Goal: Information Seeking & Learning: Understand process/instructions

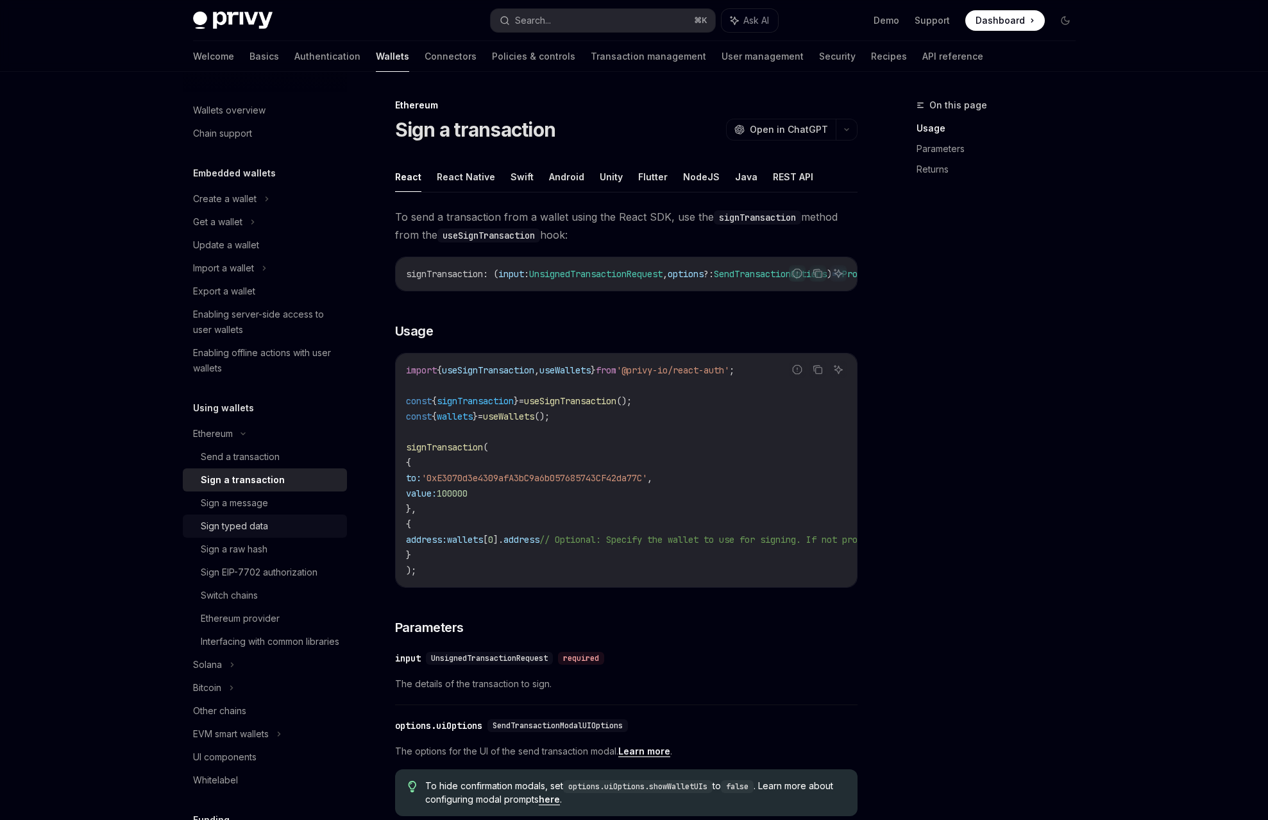
click at [268, 518] on div "Sign typed data" at bounding box center [234, 525] width 67 height 15
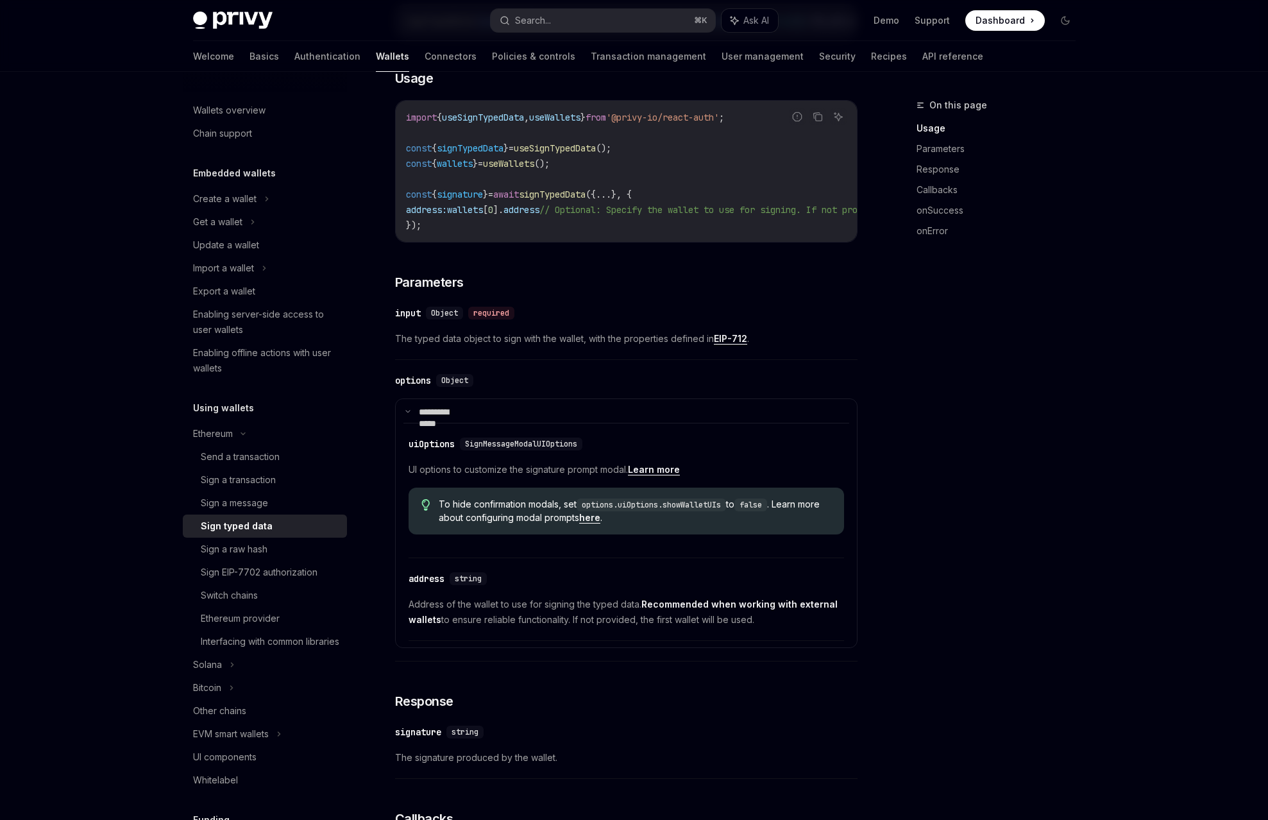
scroll to position [253, 0]
click at [600, 511] on link "here" at bounding box center [589, 517] width 21 height 12
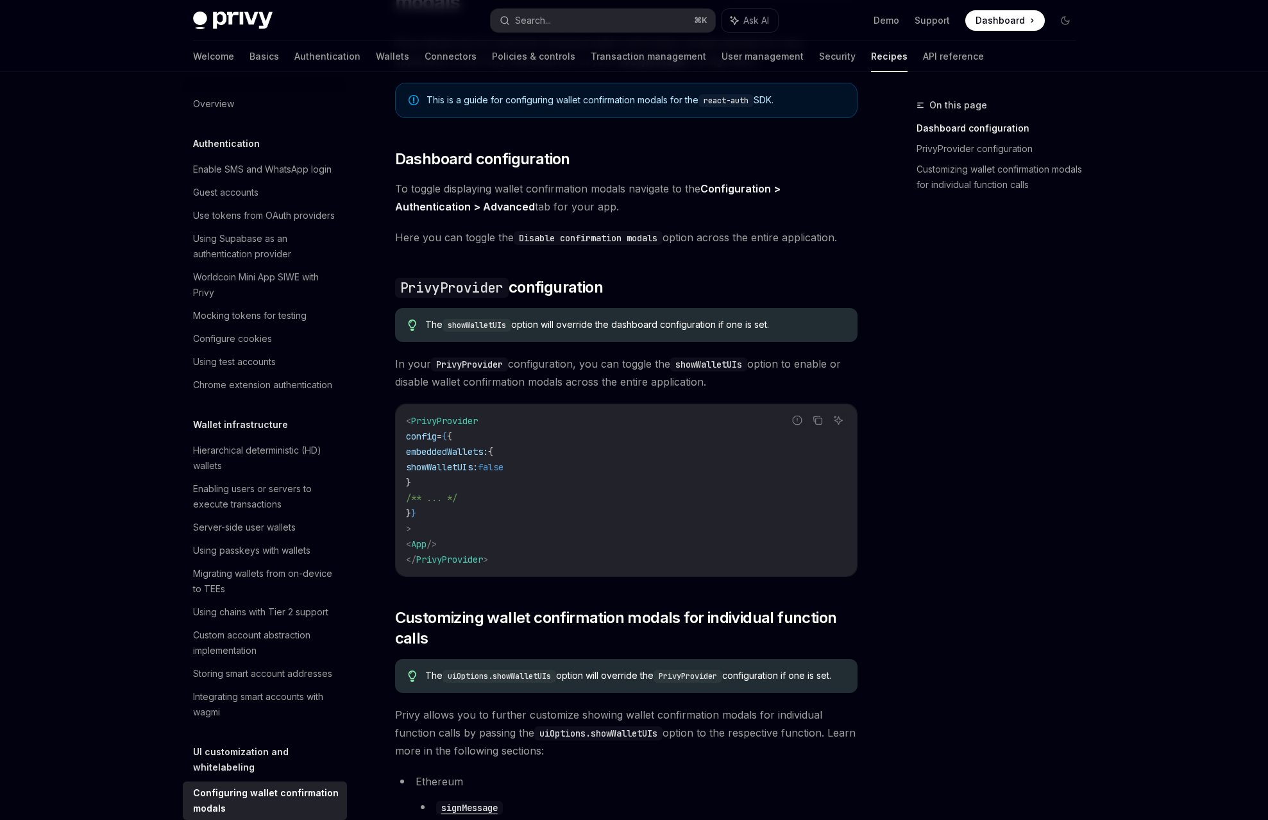
scroll to position [167, 0]
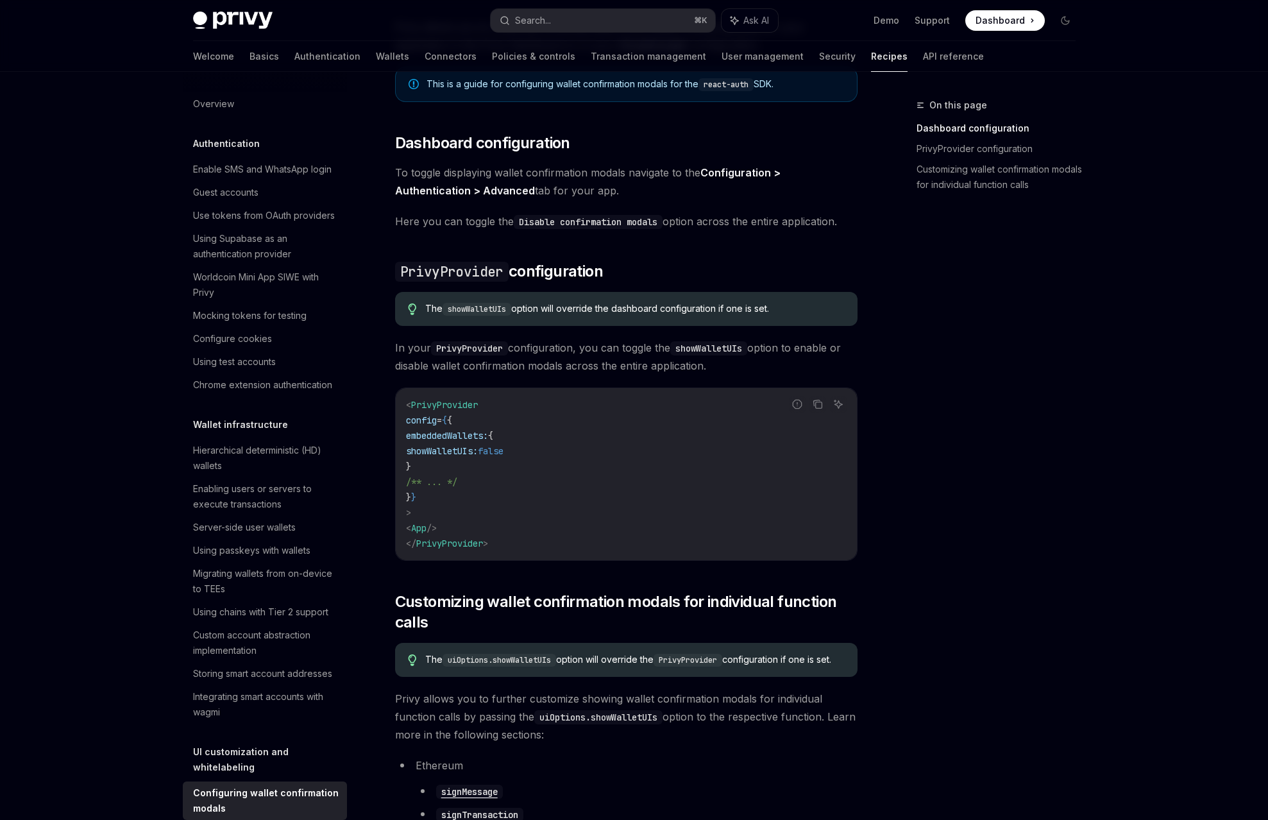
click at [478, 445] on span "showWalletUIs:" at bounding box center [442, 451] width 72 height 12
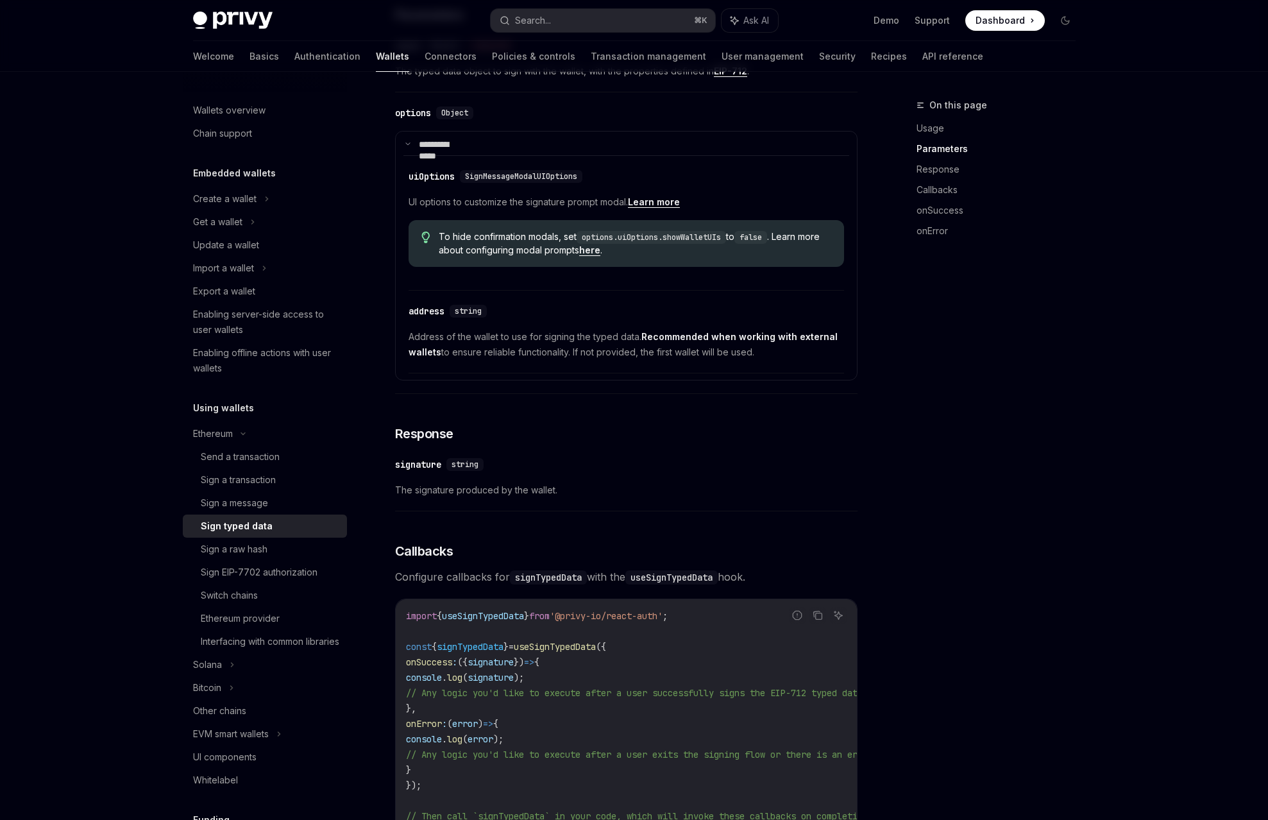
scroll to position [617, 0]
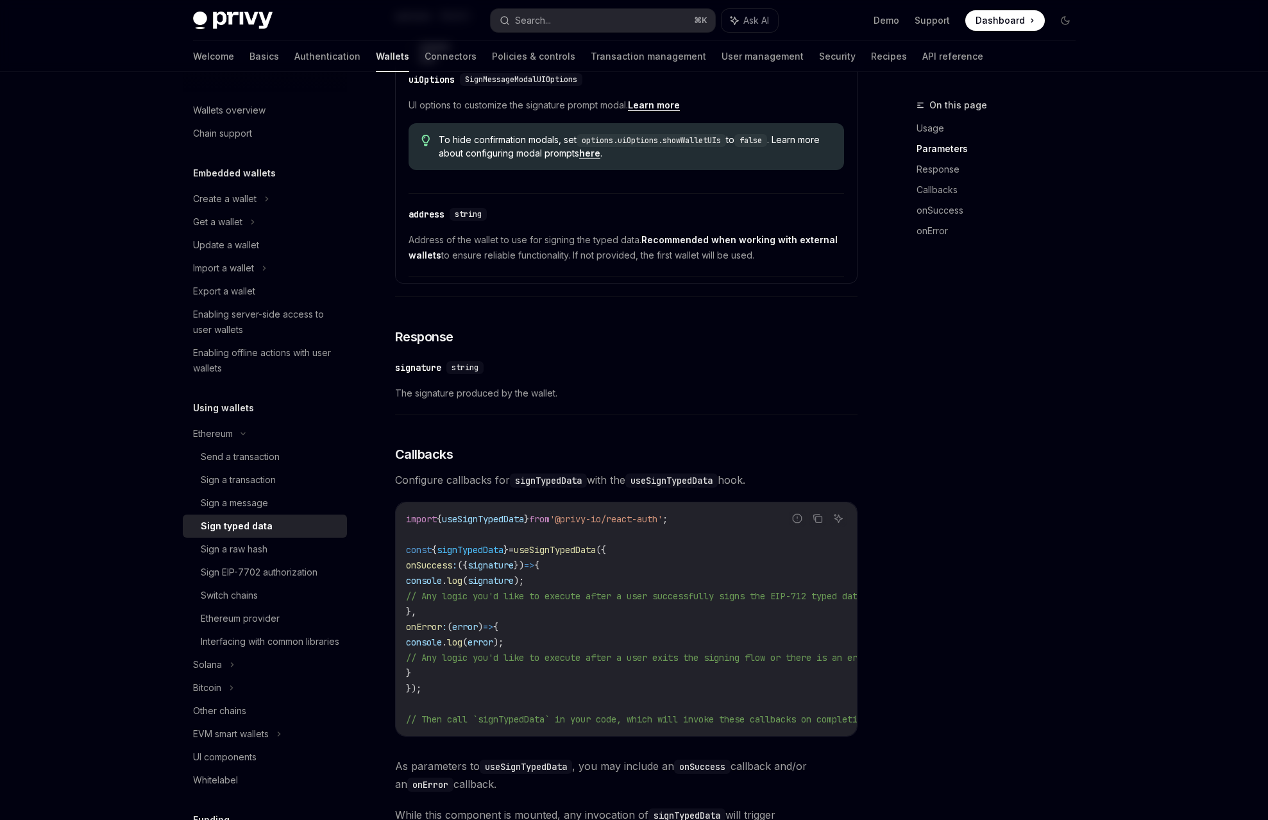
click at [573, 528] on div "**********" at bounding box center [626, 335] width 462 height 1489
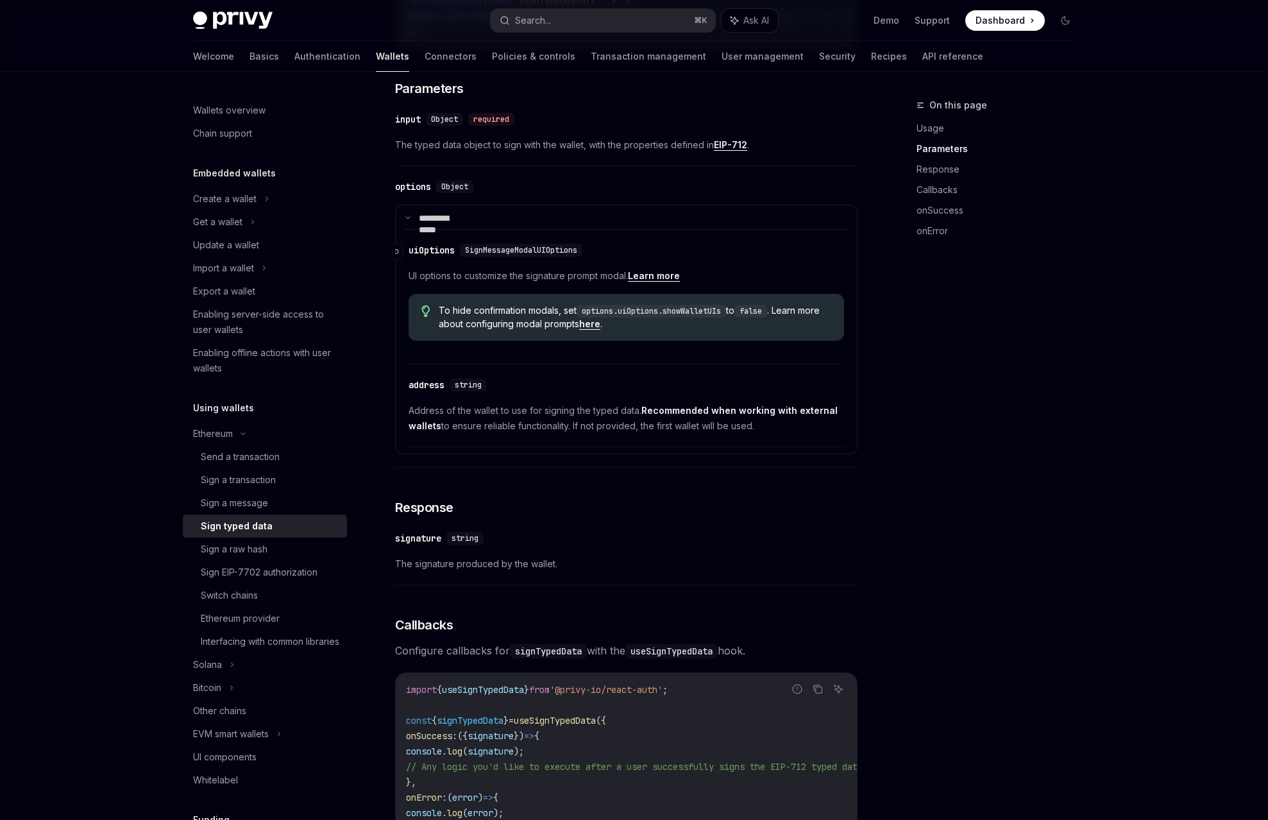
scroll to position [448, 0]
click at [279, 41] on link "Basics" at bounding box center [264, 56] width 30 height 31
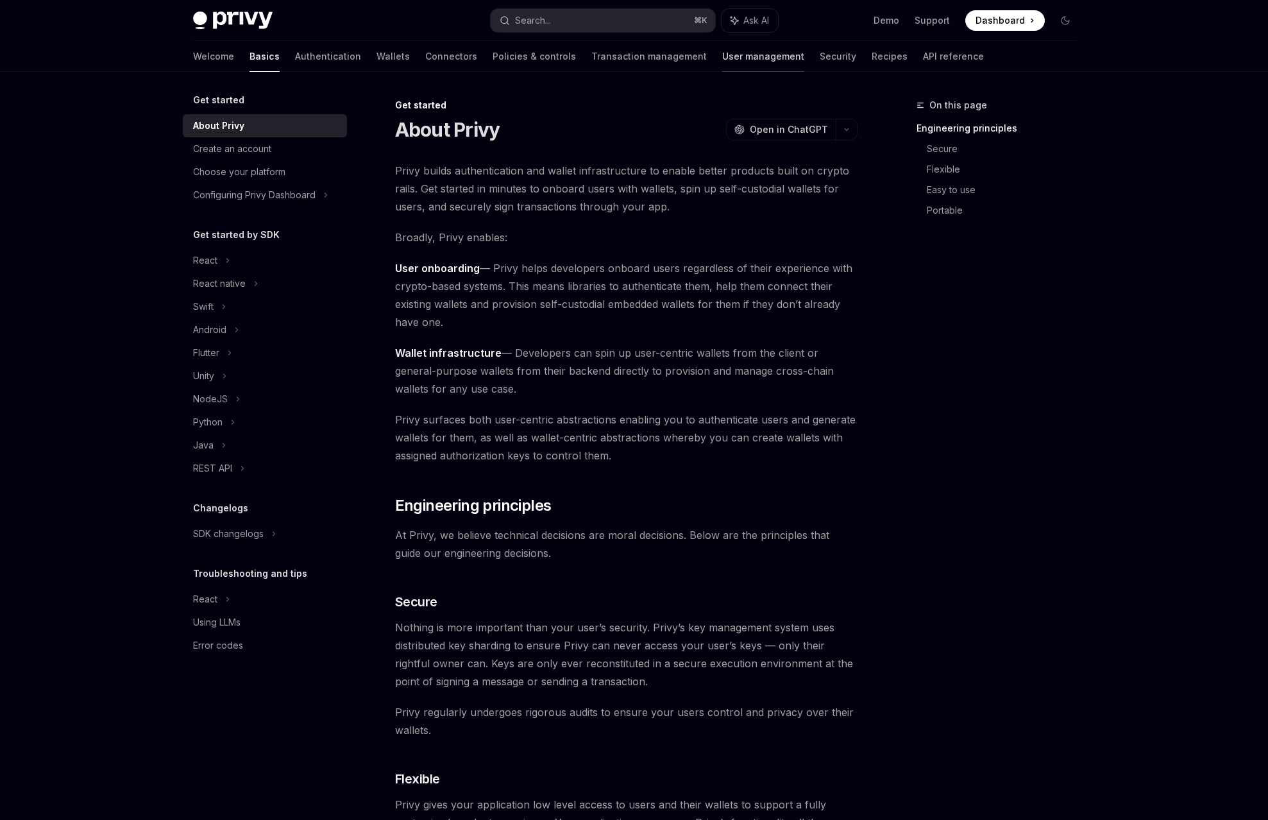
click at [722, 41] on link "User management" at bounding box center [763, 56] width 82 height 31
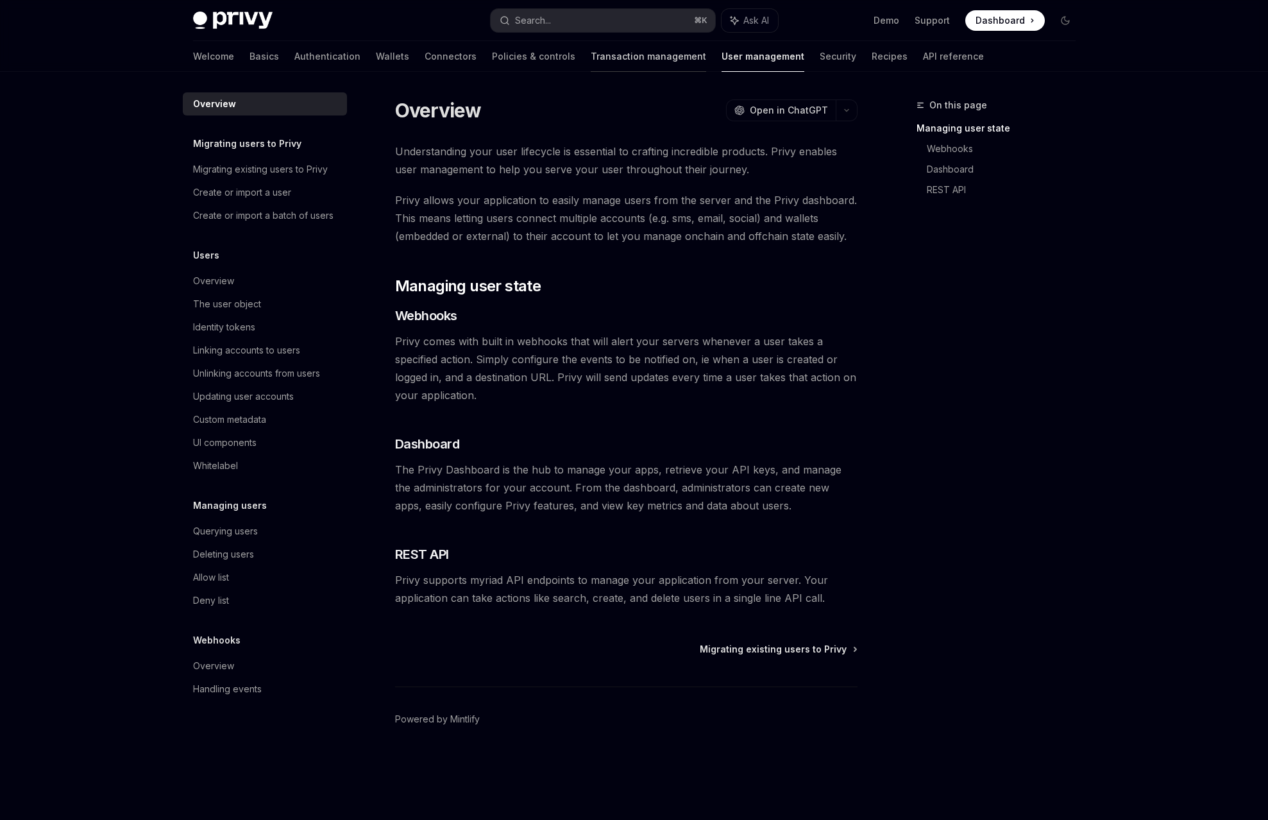
click at [623, 45] on link "Transaction management" at bounding box center [648, 56] width 115 height 31
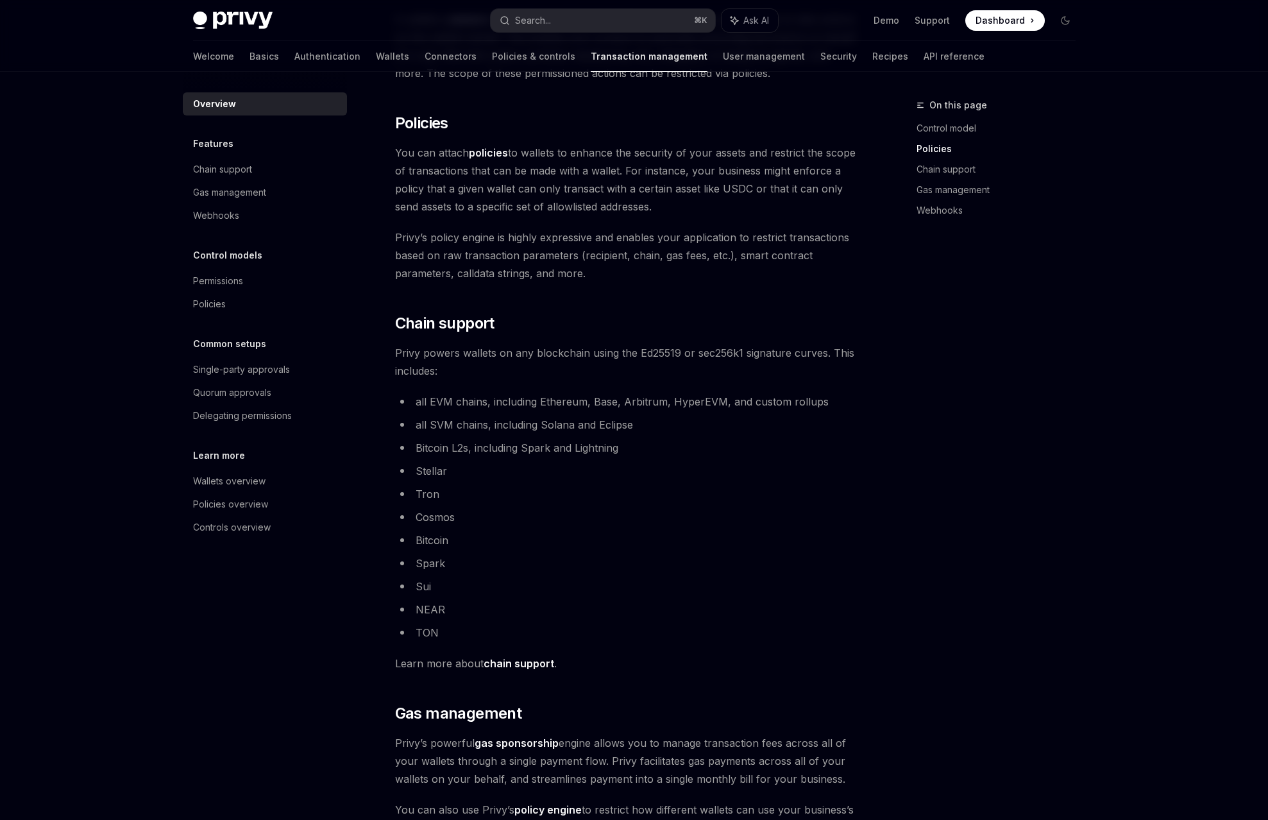
scroll to position [468, 0]
click at [266, 473] on div "Wallets overview" at bounding box center [229, 480] width 72 height 15
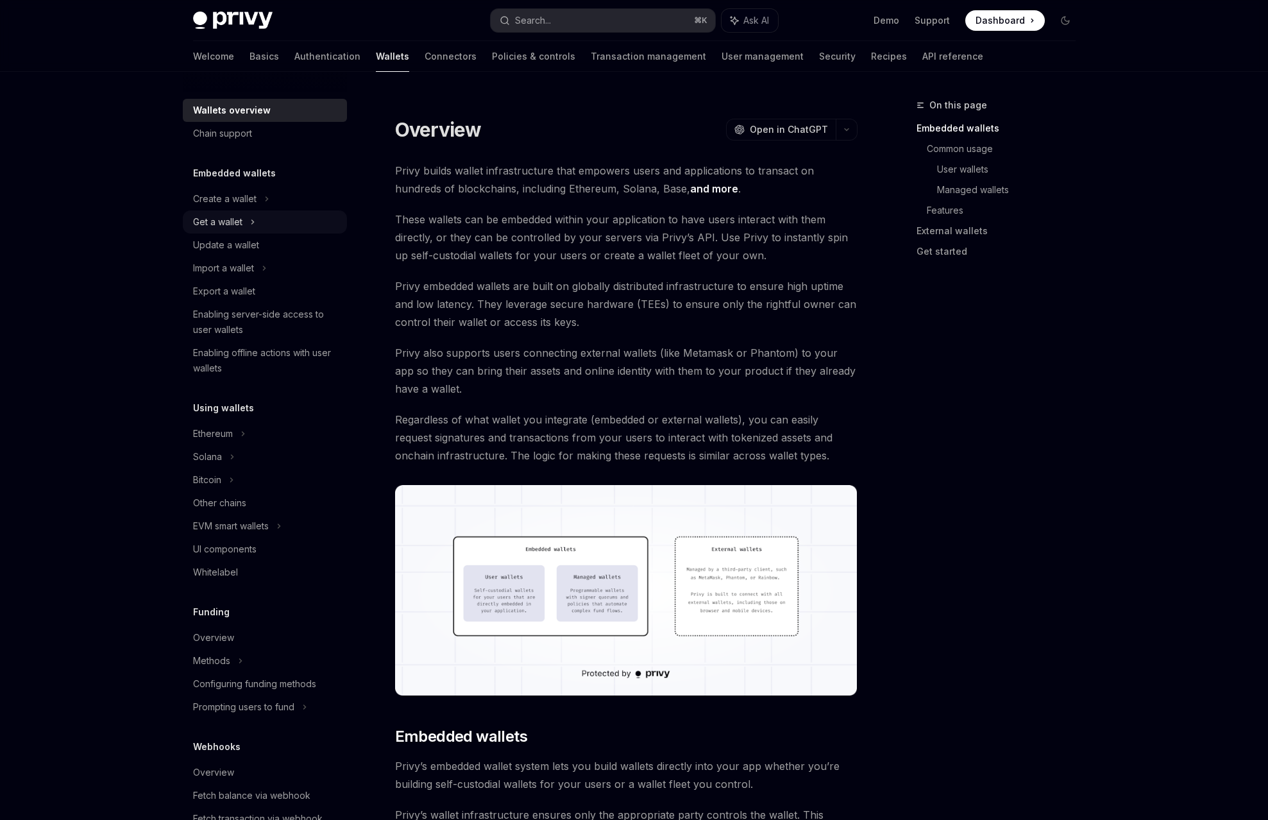
click at [341, 210] on div "Get a wallet" at bounding box center [265, 221] width 164 height 23
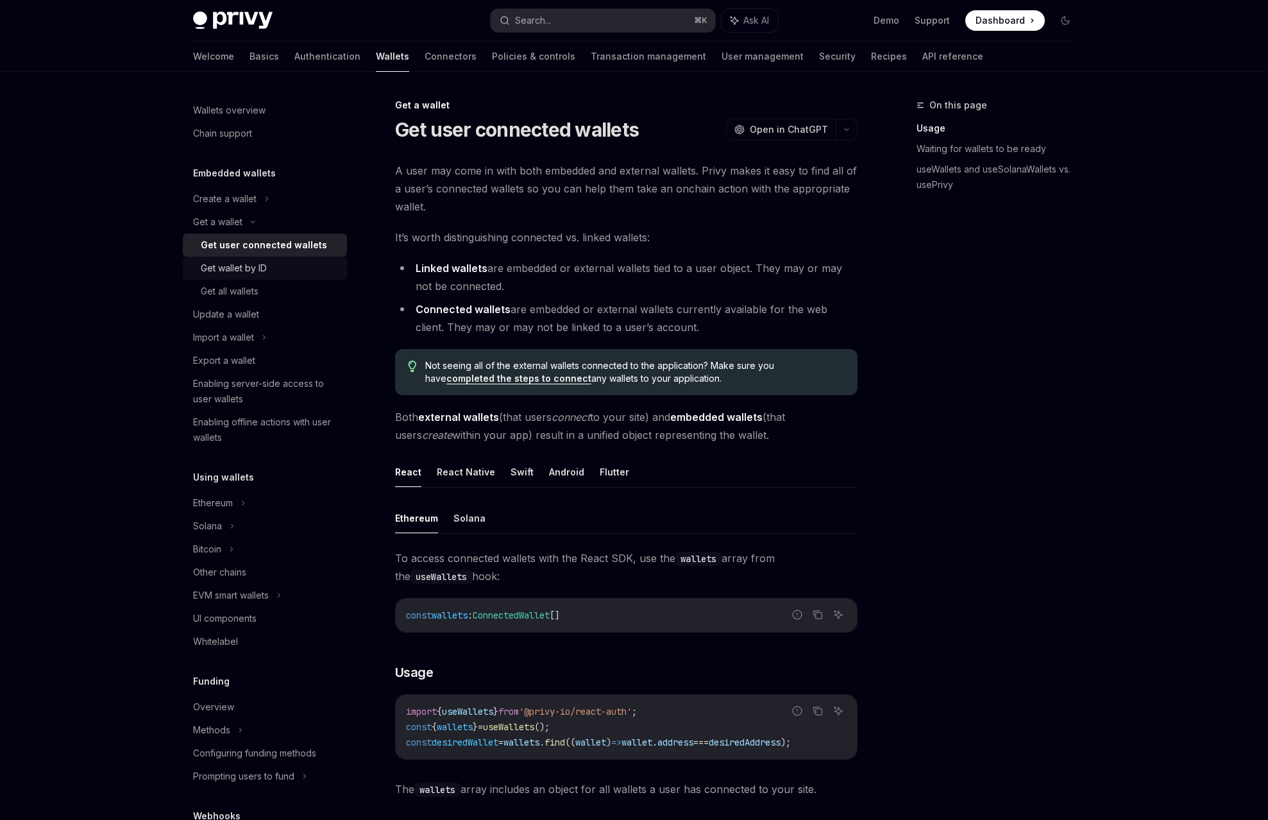
click at [267, 260] on div "Get wallet by ID" at bounding box center [234, 267] width 66 height 15
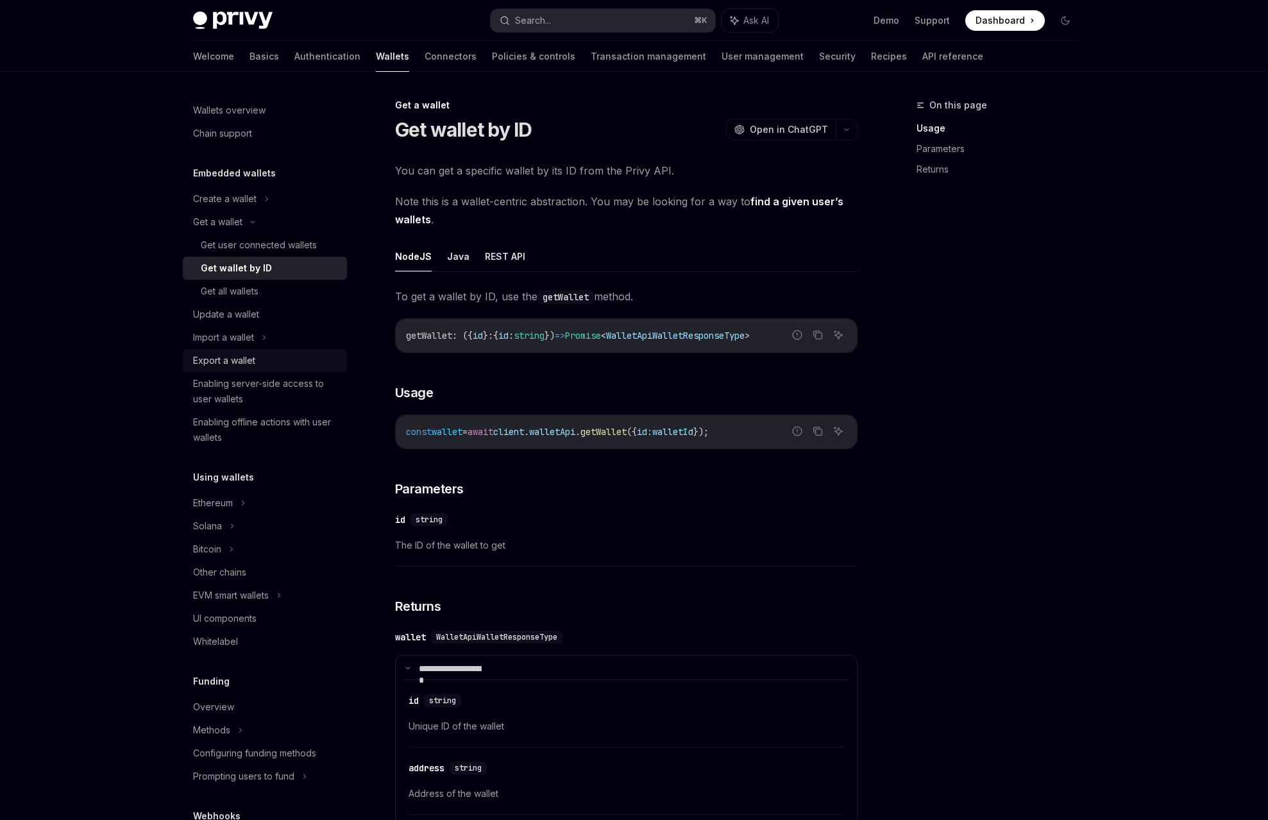
click at [255, 353] on div "Export a wallet" at bounding box center [224, 360] width 62 height 15
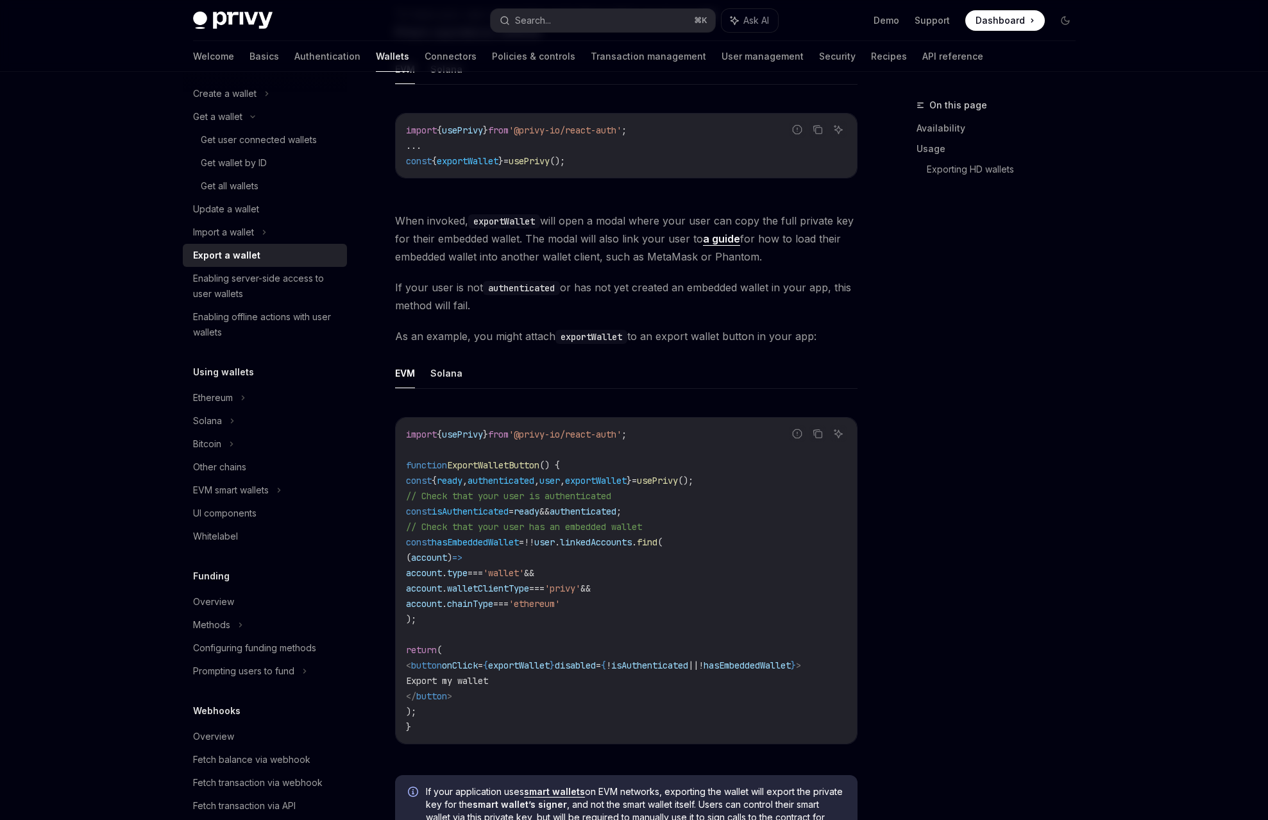
scroll to position [437, 0]
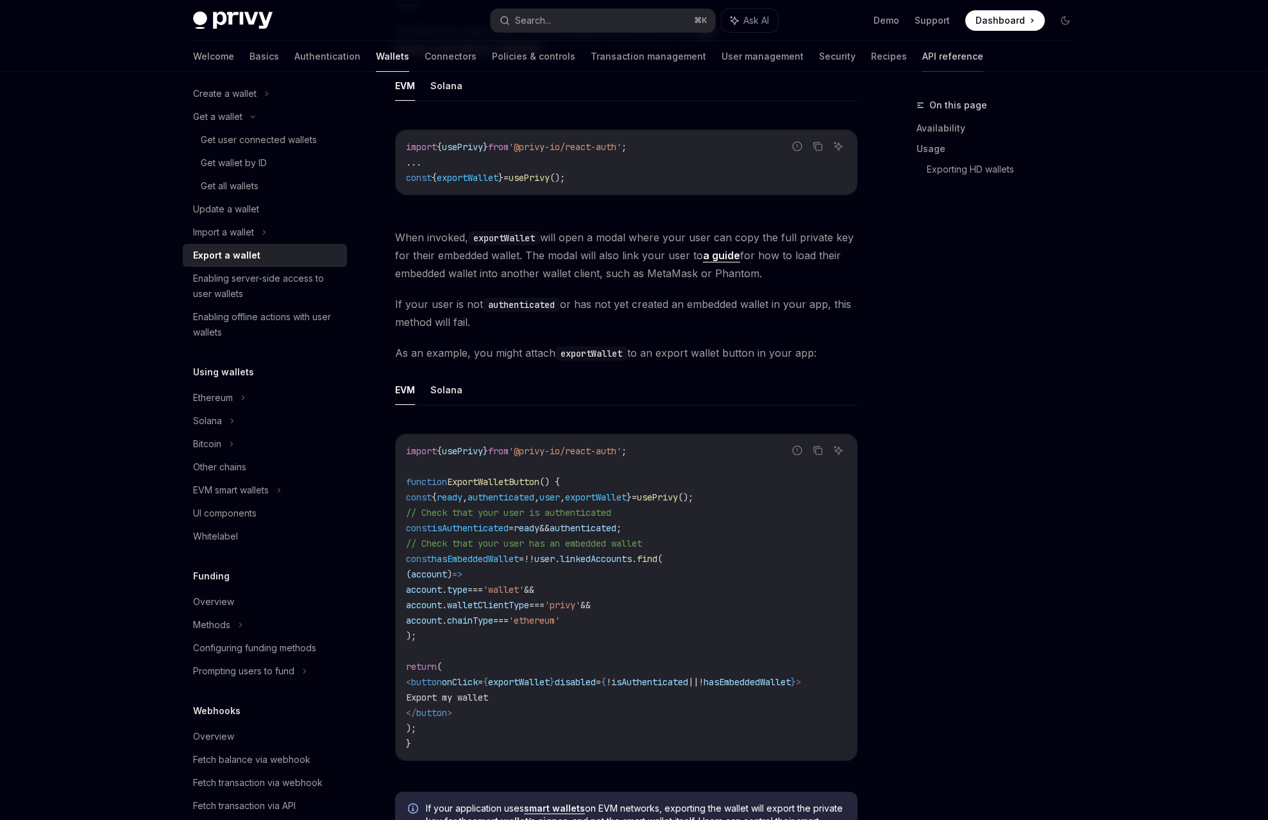
click at [922, 41] on link "API reference" at bounding box center [952, 56] width 61 height 31
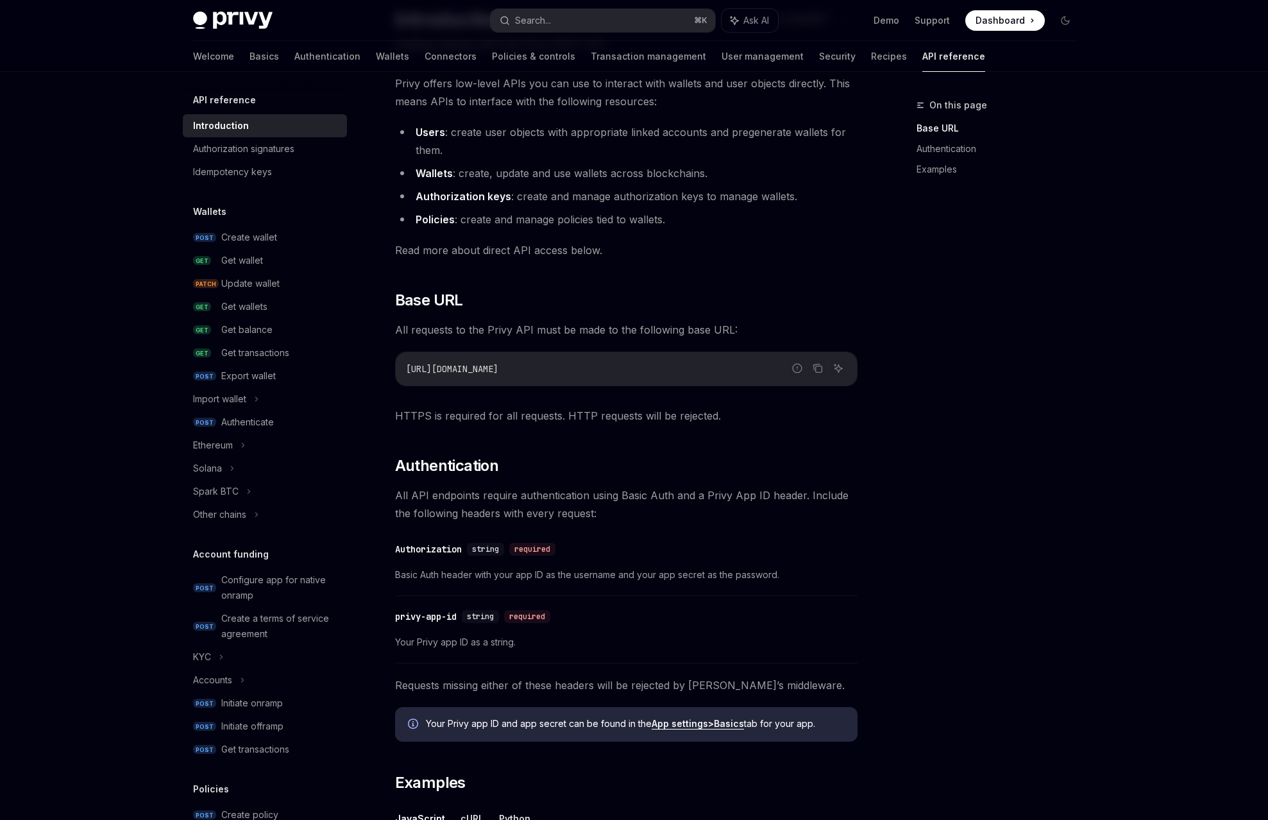
scroll to position [205, 0]
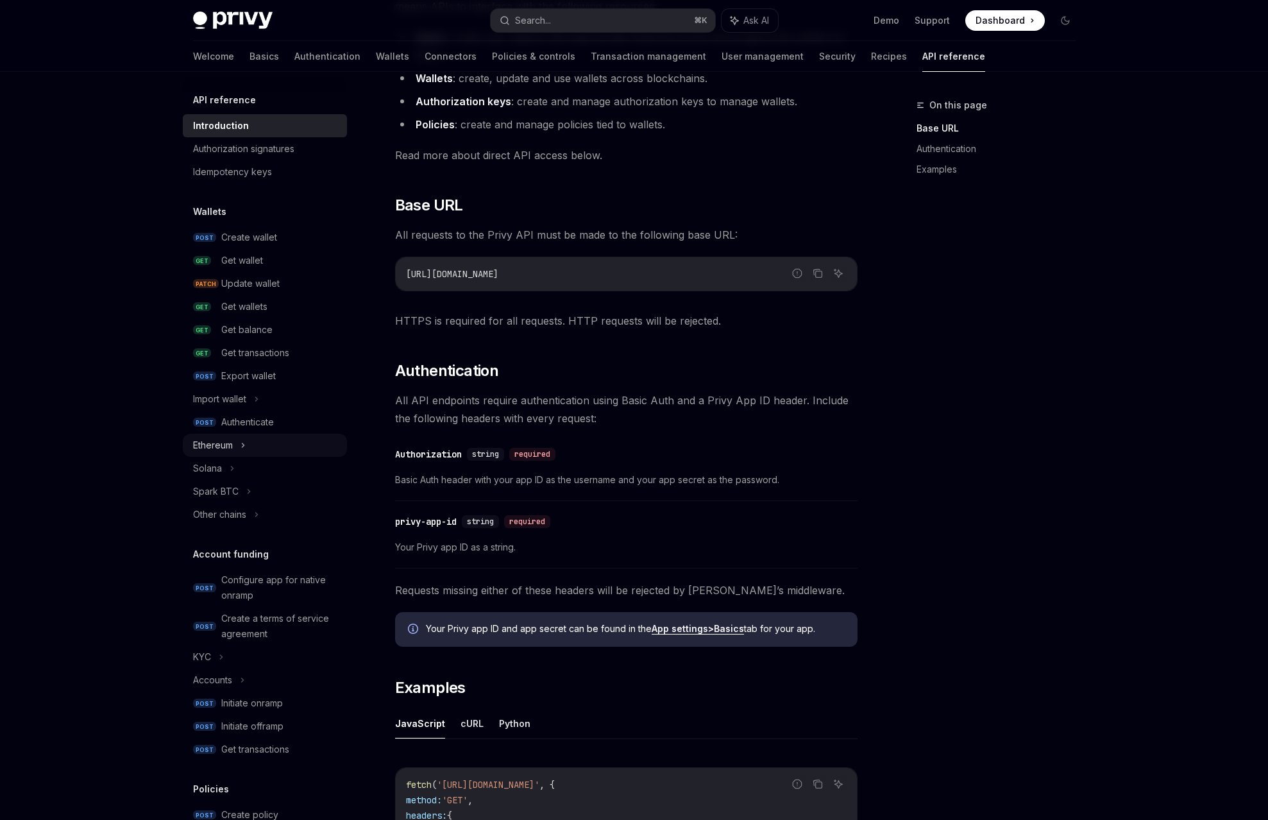
click at [233, 437] on div "Ethereum" at bounding box center [213, 444] width 40 height 15
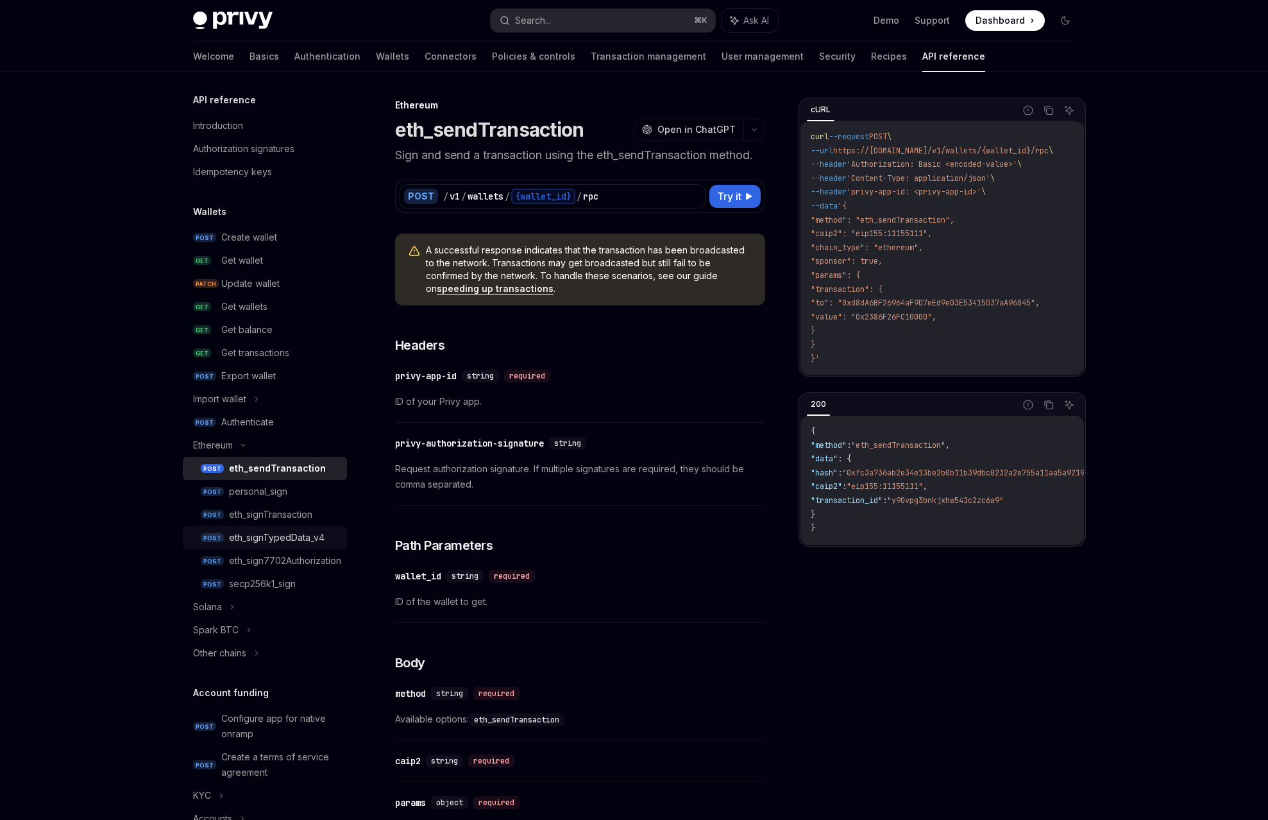
click at [325, 530] on div "eth_signTypedData_v4" at bounding box center [277, 537] width 96 height 15
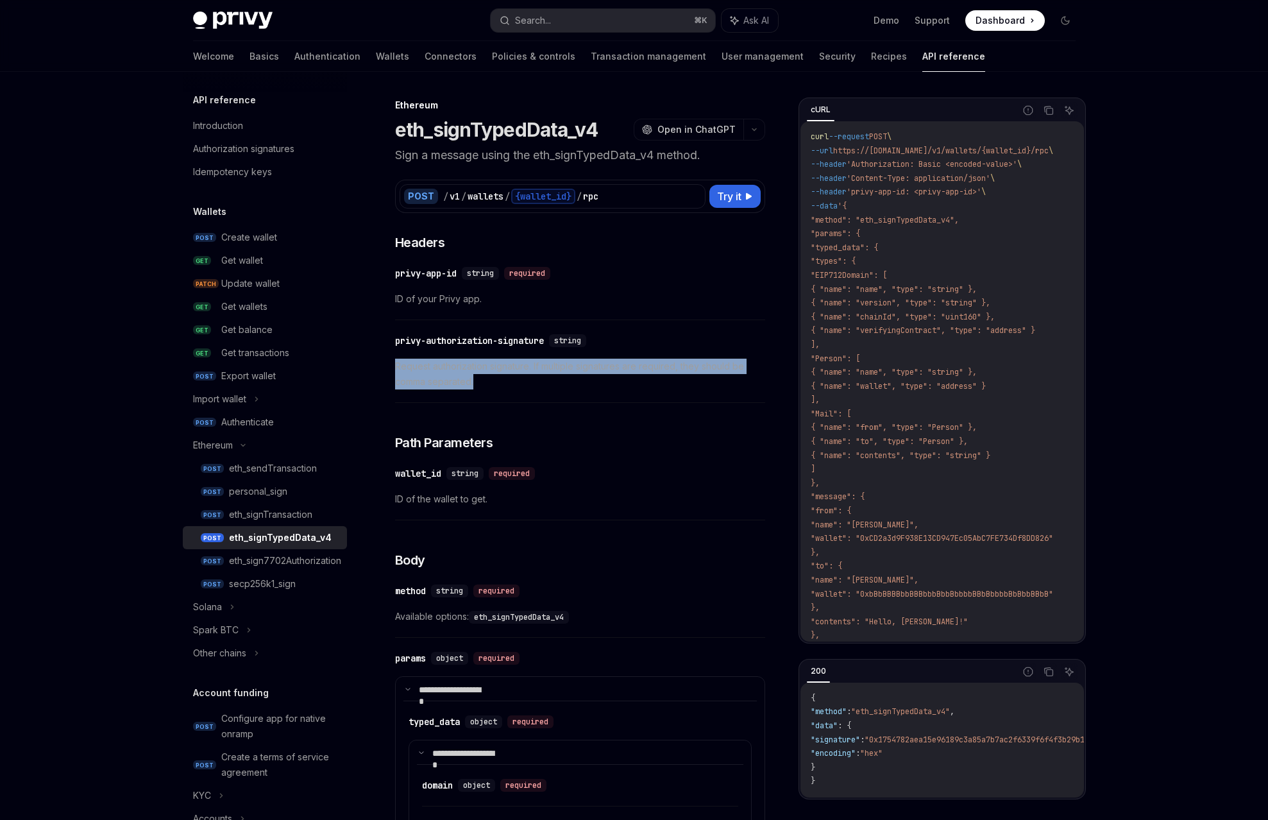
drag, startPoint x: 523, startPoint y: 291, endPoint x: 459, endPoint y: 271, distance: 67.1
click at [459, 359] on span "Request authorization signature. If multiple signatures are required, they shou…" at bounding box center [580, 374] width 370 height 31
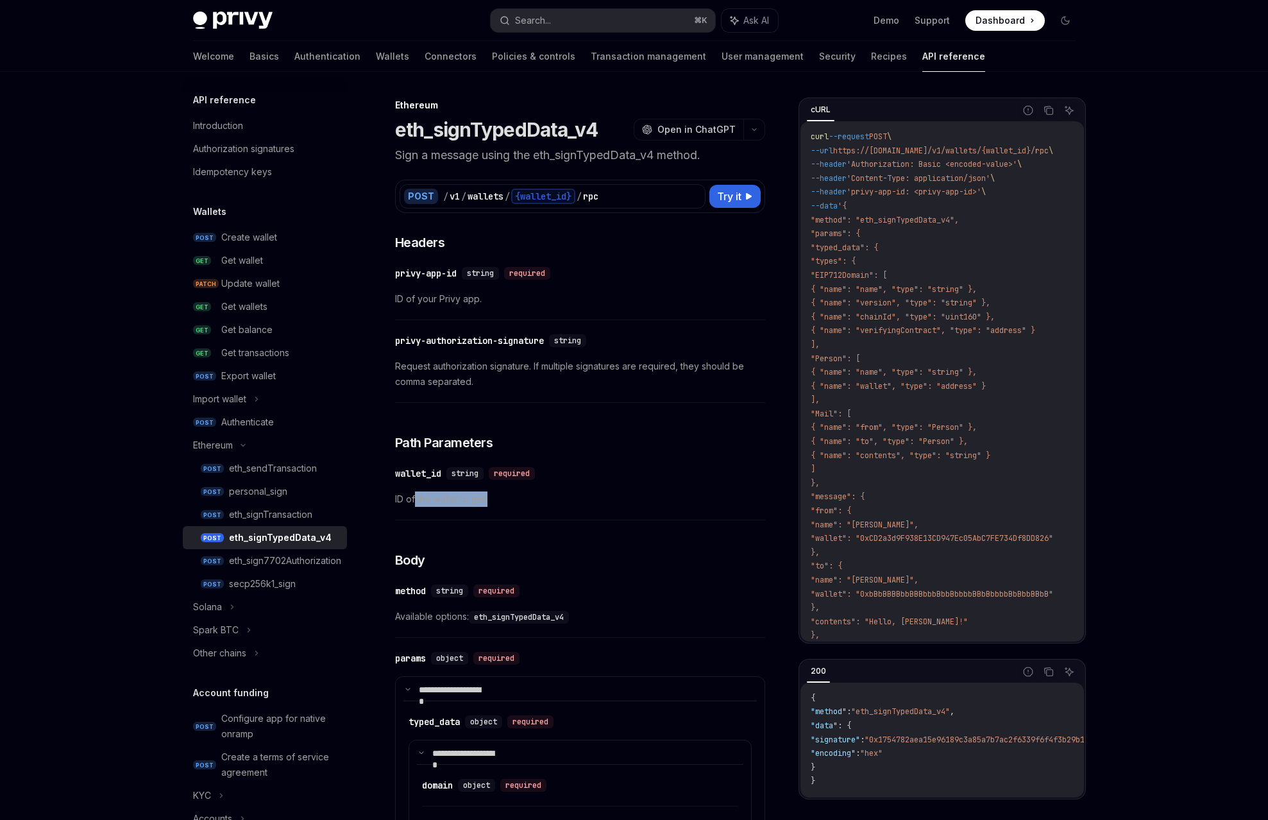
drag, startPoint x: 536, startPoint y: 374, endPoint x: 469, endPoint y: 377, distance: 67.4
click at [469, 491] on span "ID of the wallet to get." at bounding box center [580, 498] width 370 height 15
click at [260, 190] on div "Privy Docs home page Search... ⌘ K Ask AI Demo Support Dashboard Dashboard Sear…" at bounding box center [634, 736] width 1268 height 1473
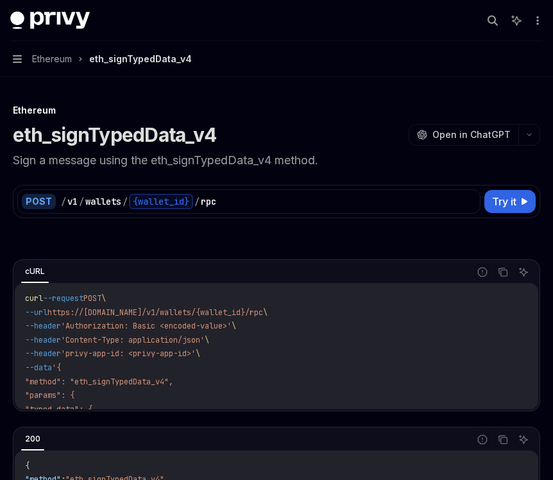
type textarea "*"
